Goal: Information Seeking & Learning: Check status

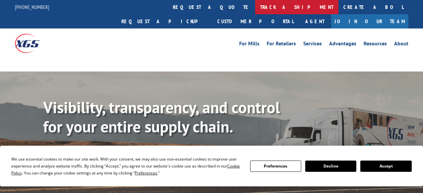
click at [255, 2] on link "track a shipment" at bounding box center [296, 7] width 83 height 14
click at [255, 7] on link "track a shipment" at bounding box center [296, 7] width 83 height 14
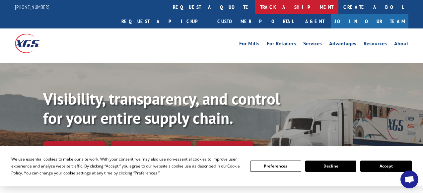
click at [255, 7] on link "track a shipment" at bounding box center [296, 7] width 83 height 14
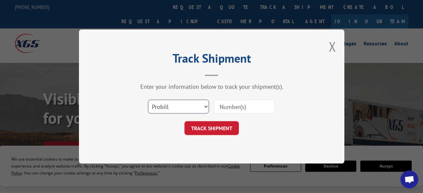
click at [178, 110] on select "Select category... Probill BOL PO" at bounding box center [178, 107] width 61 height 14
select select "po"
click at [148, 100] on select "Select category... Probill BOL PO" at bounding box center [178, 107] width 61 height 14
click at [233, 100] on input at bounding box center [244, 107] width 61 height 14
paste input "263277250925"
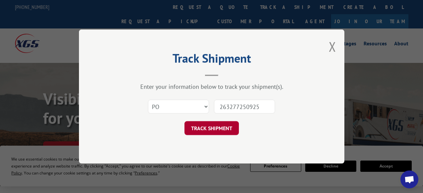
type input "263277250925"
drag, startPoint x: 230, startPoint y: 131, endPoint x: 9, endPoint y: -1, distance: 258.1
click at [250, 106] on input "263277250925" at bounding box center [244, 107] width 61 height 14
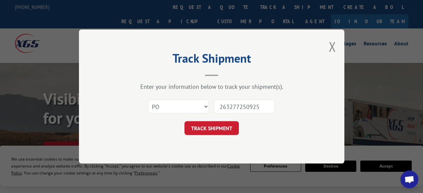
click at [250, 106] on input "263277250925" at bounding box center [244, 107] width 61 height 14
paste input "16502641"
type input "16502641"
click button "TRACK SHIPMENT" at bounding box center [211, 128] width 54 height 14
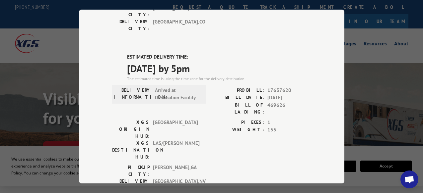
scroll to position [265, 0]
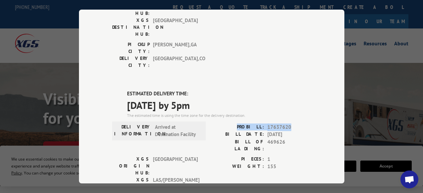
copy div "PROBILL: 17637620"
drag, startPoint x: 284, startPoint y: 54, endPoint x: 240, endPoint y: 53, distance: 43.8
click at [240, 124] on div "PROBILL: 17637620" at bounding box center [262, 128] width 100 height 8
